Goal: Check status: Check status

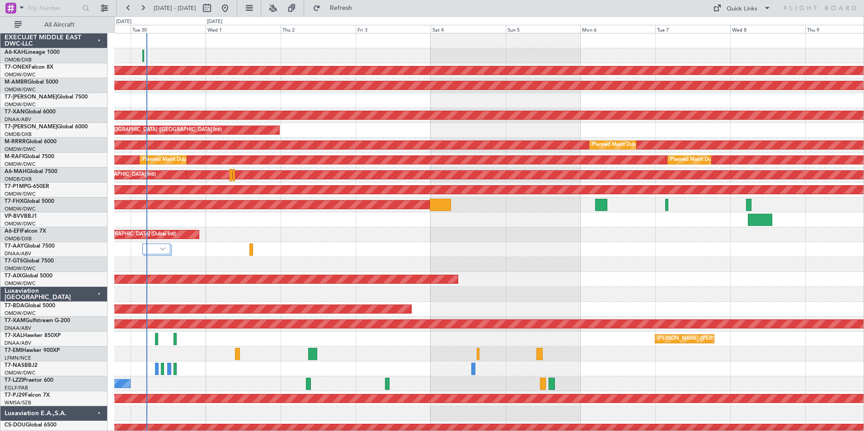
click at [324, 110] on div "Planned Maint [GEOGRAPHIC_DATA] (Al Bateen Executive) Planned Maint Nurnberg Pl…" at bounding box center [488, 301] width 749 height 537
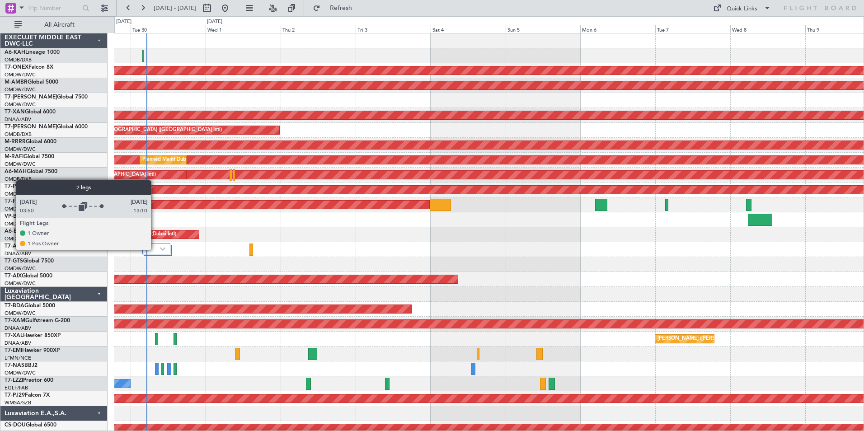
click at [155, 249] on div at bounding box center [156, 249] width 28 height 11
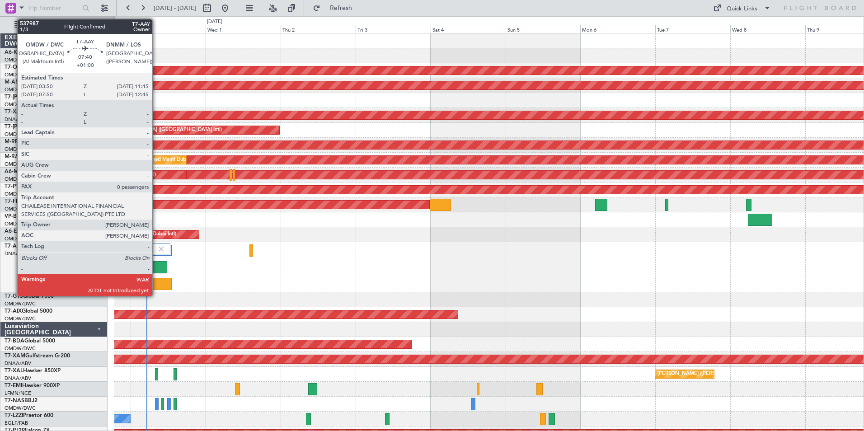
click at [156, 267] on div at bounding box center [154, 267] width 25 height 12
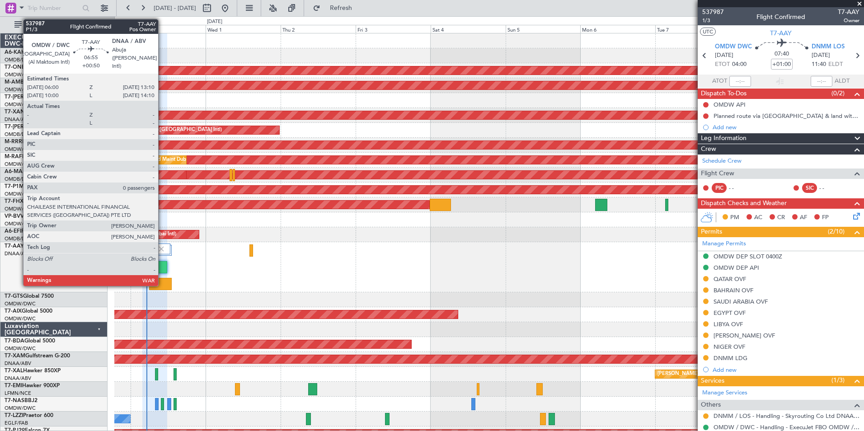
click at [162, 284] on div at bounding box center [160, 284] width 23 height 12
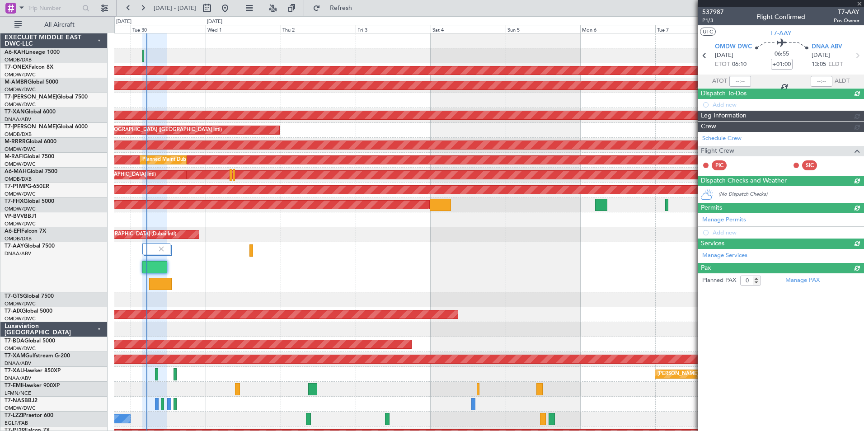
type input "+00:50"
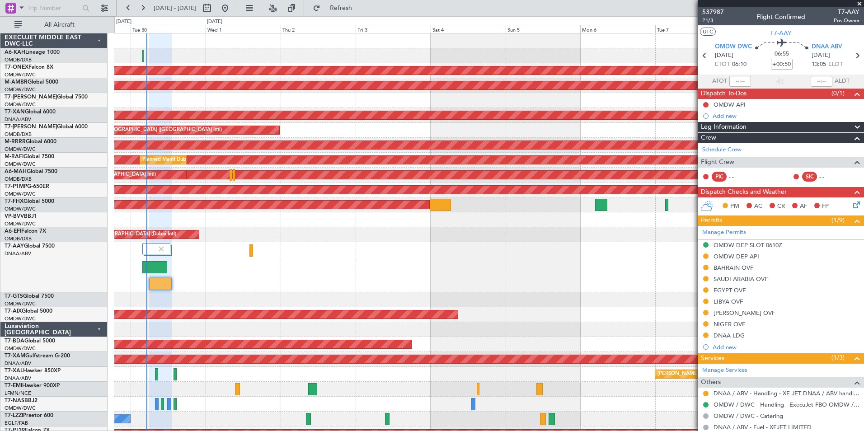
click at [860, 2] on span at bounding box center [859, 4] width 9 height 8
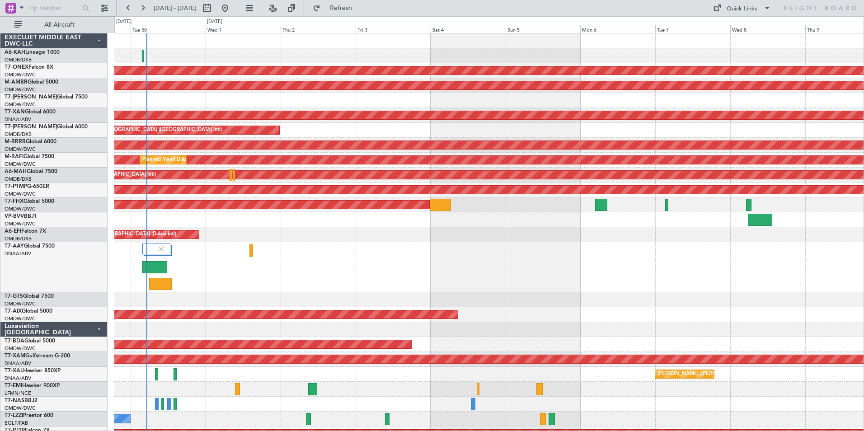
click at [86, 268] on div "T7-AAY Global 7500 DNAA/ABV Abuja (Nnamdi Azikiwe Intl)" at bounding box center [53, 267] width 107 height 50
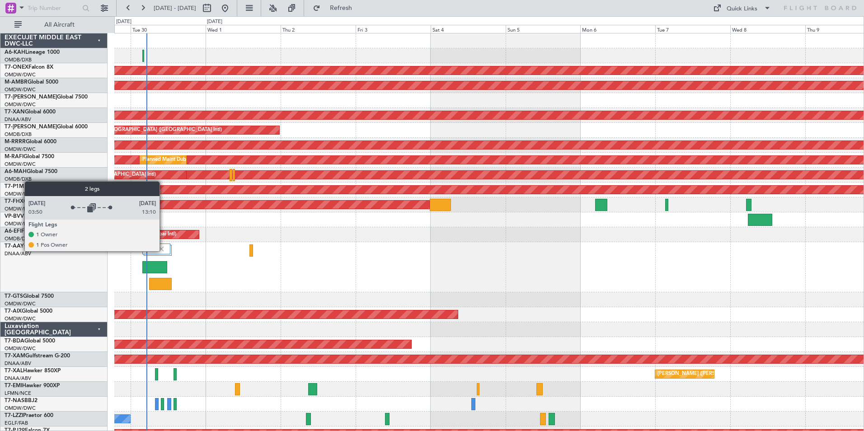
click at [164, 251] on img at bounding box center [161, 249] width 8 height 8
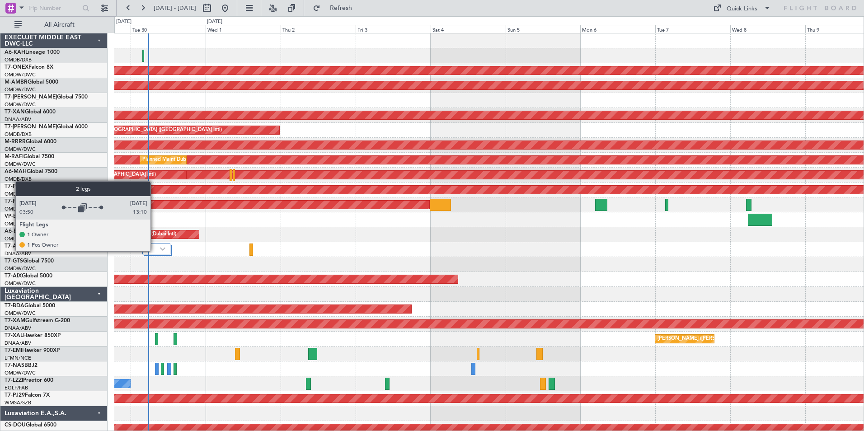
click at [155, 251] on div at bounding box center [156, 249] width 28 height 11
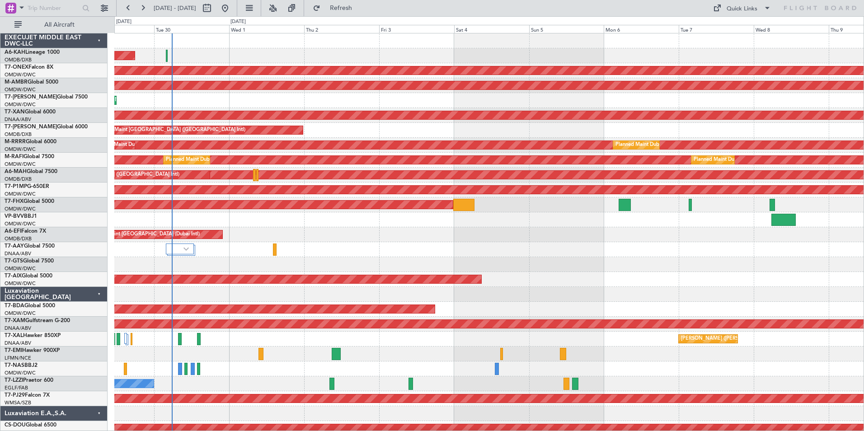
click at [429, 292] on div "Planned Maint [GEOGRAPHIC_DATA] (Al Bateen Executive) Planned Maint Nurnberg Pl…" at bounding box center [488, 301] width 749 height 537
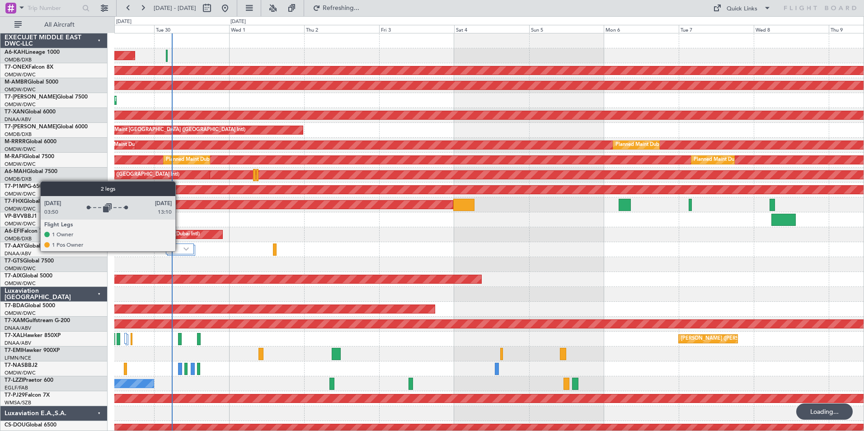
click at [179, 251] on div at bounding box center [180, 249] width 28 height 11
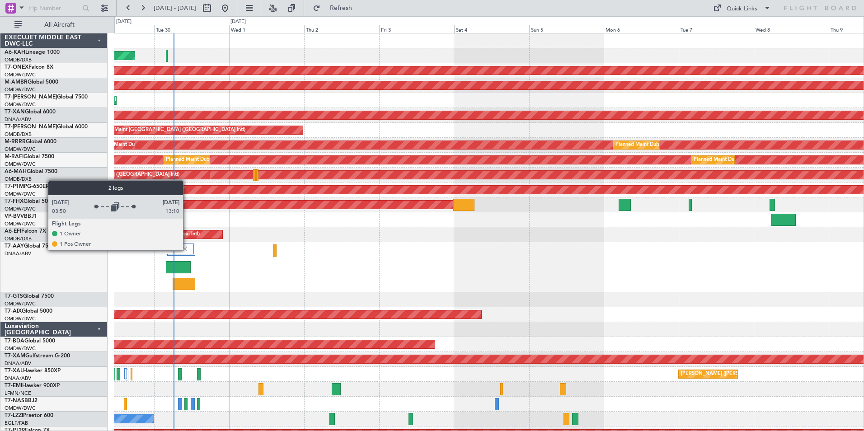
click at [187, 250] on img at bounding box center [185, 249] width 8 height 8
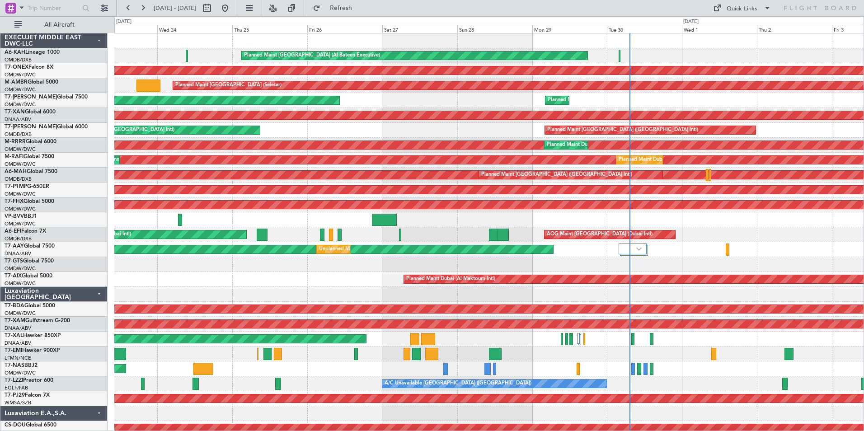
click at [658, 122] on div "Planned Maint [GEOGRAPHIC_DATA] (Al Bateen Executive) Planned Maint Nurnberg Pl…" at bounding box center [488, 294] width 749 height 522
